Goal: Transaction & Acquisition: Purchase product/service

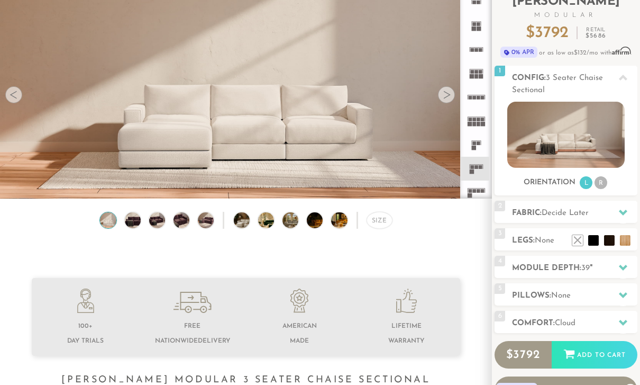
scroll to position [78, 0]
click at [580, 212] on span "Decide Later" at bounding box center [565, 213] width 47 height 8
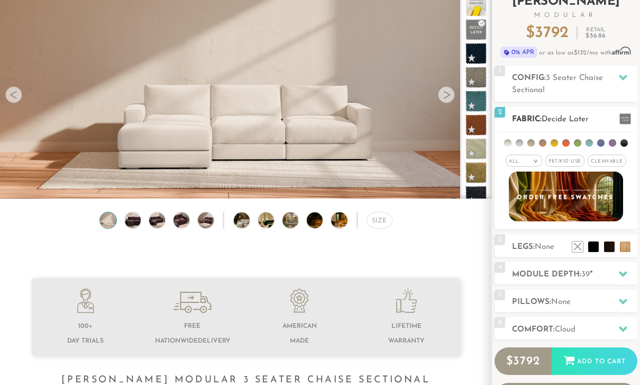
click at [565, 162] on span "Pet/Kid Use x" at bounding box center [565, 161] width 39 height 12
click at [581, 301] on h2 "Pillows: None" at bounding box center [574, 302] width 125 height 12
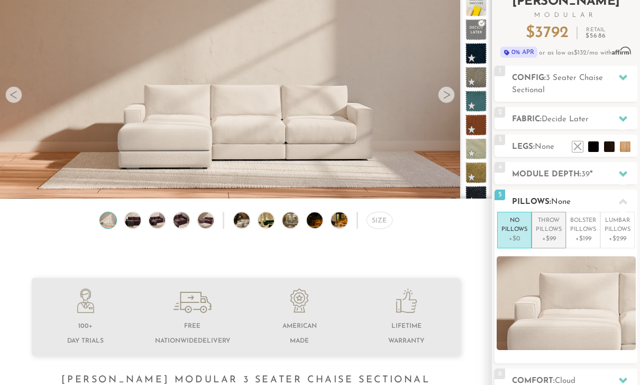
click at [551, 231] on p "Throw Pillows" at bounding box center [549, 224] width 26 height 17
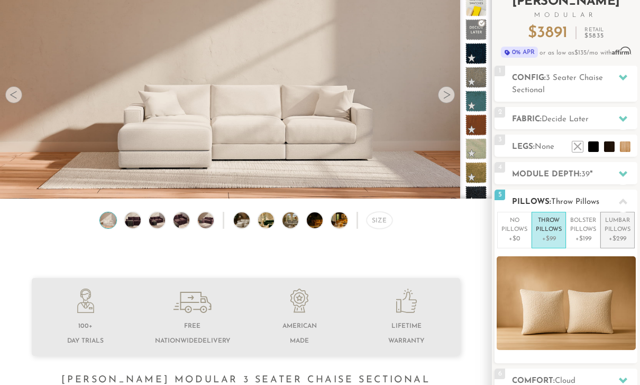
click at [615, 231] on p "Lumbar Pillows" at bounding box center [618, 224] width 26 height 17
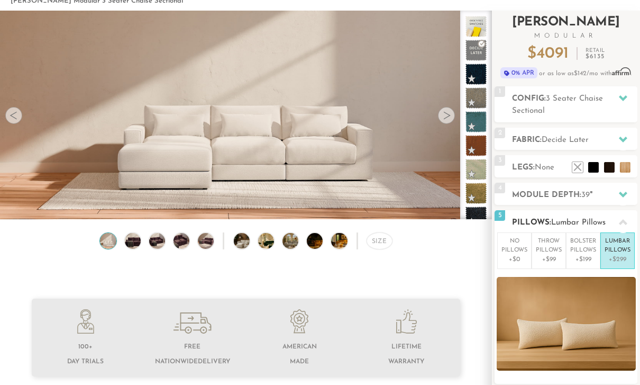
scroll to position [59, 0]
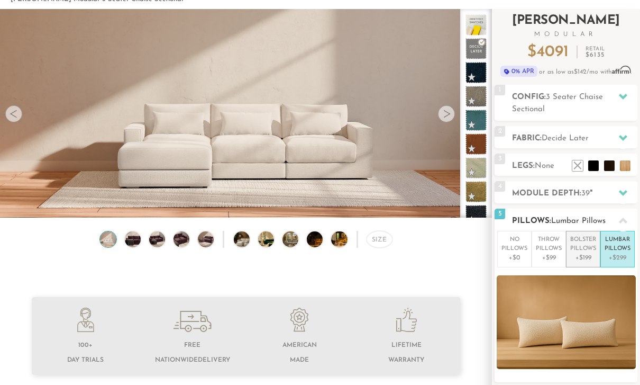
click at [579, 246] on p "Bolster Pillows" at bounding box center [584, 244] width 26 height 17
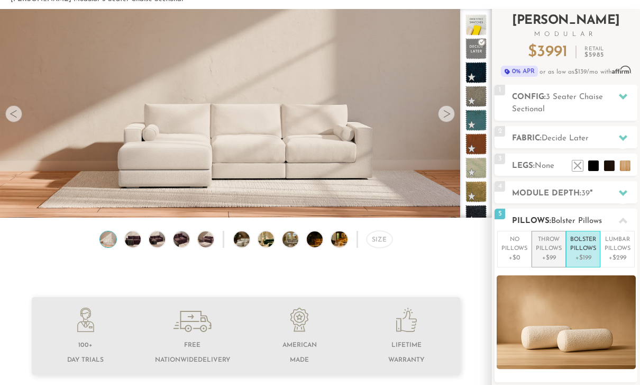
click at [543, 254] on p "+$99" at bounding box center [549, 258] width 26 height 10
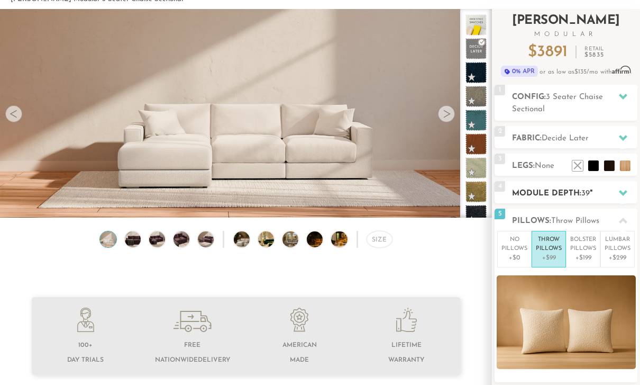
click at [592, 190] on h2 "Module Depth: 39 "" at bounding box center [574, 193] width 125 height 12
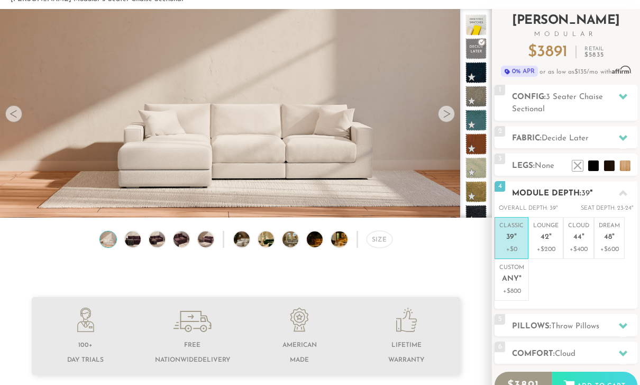
click at [556, 186] on div "4 Module Depth: 39 "" at bounding box center [566, 192] width 143 height 22
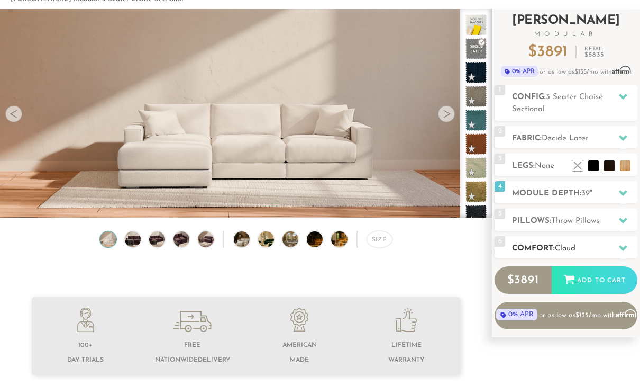
click at [585, 243] on h2 "Comfort: the Cloud" at bounding box center [574, 248] width 125 height 12
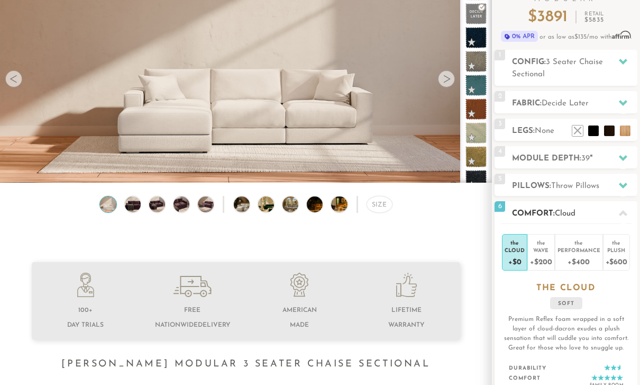
scroll to position [94, 0]
click at [543, 251] on div "Wave" at bounding box center [541, 249] width 22 height 7
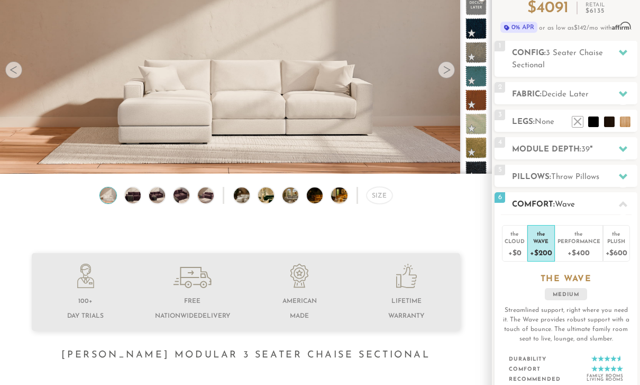
scroll to position [103, 0]
click at [598, 198] on div "6 Comfort: the Wave medium" at bounding box center [566, 204] width 143 height 22
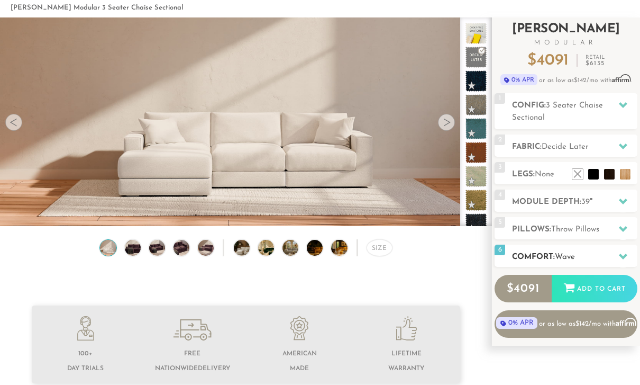
scroll to position [43, 0]
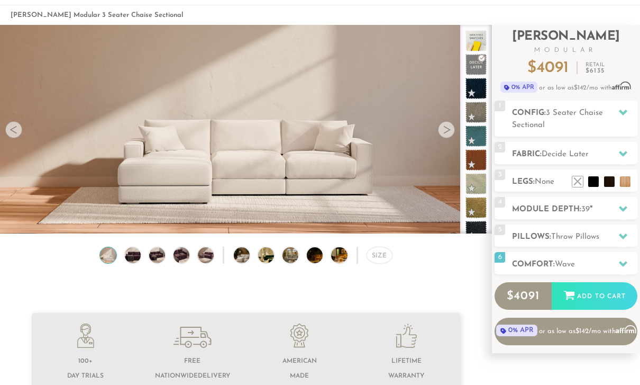
click at [20, 130] on div at bounding box center [13, 129] width 17 height 17
click at [15, 131] on div at bounding box center [13, 129] width 17 height 17
click at [14, 132] on div at bounding box center [13, 129] width 17 height 17
click at [449, 130] on div at bounding box center [446, 129] width 17 height 17
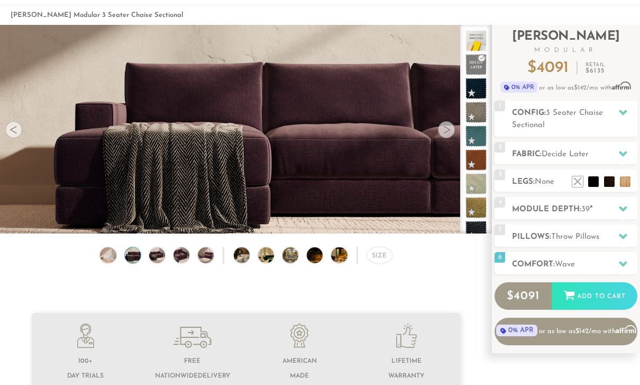
click at [447, 134] on div at bounding box center [446, 129] width 17 height 17
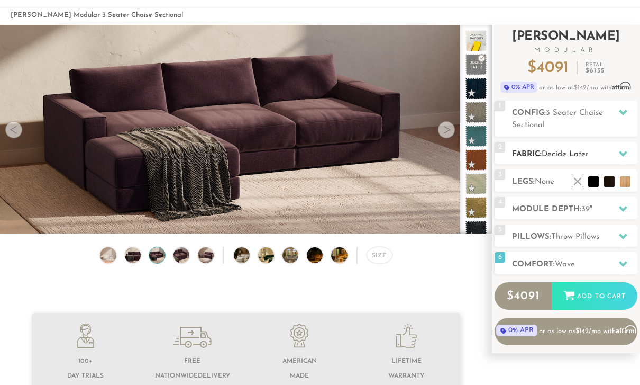
click at [582, 148] on h2 "Fabric: Decide Later" at bounding box center [574, 154] width 125 height 12
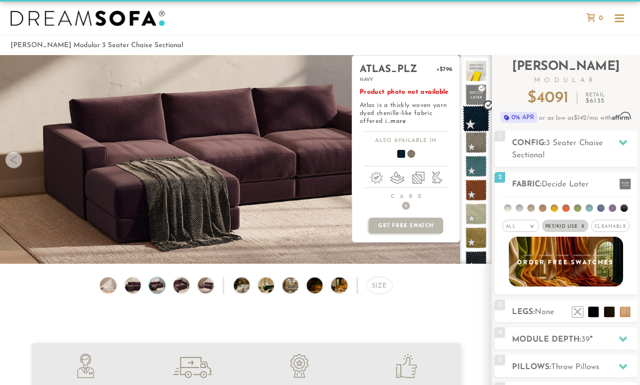
scroll to position [0, 0]
